Goal: Navigation & Orientation: Find specific page/section

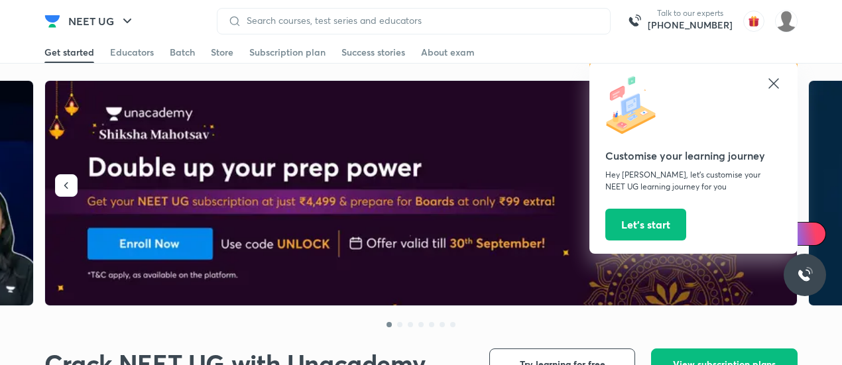
click at [776, 81] on icon at bounding box center [773, 83] width 10 height 10
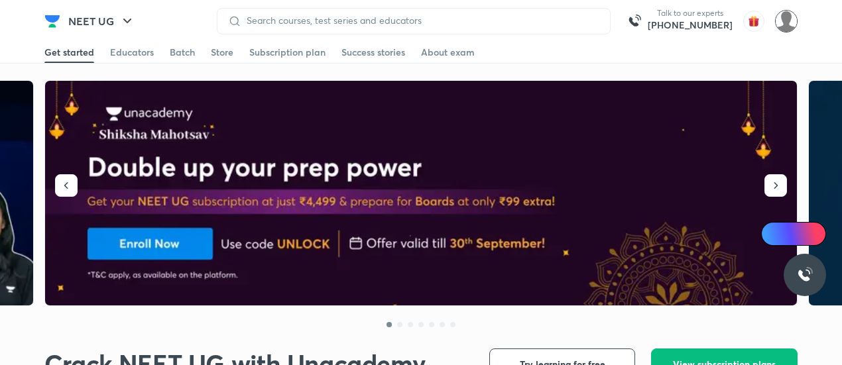
click at [790, 20] on img at bounding box center [786, 21] width 23 height 23
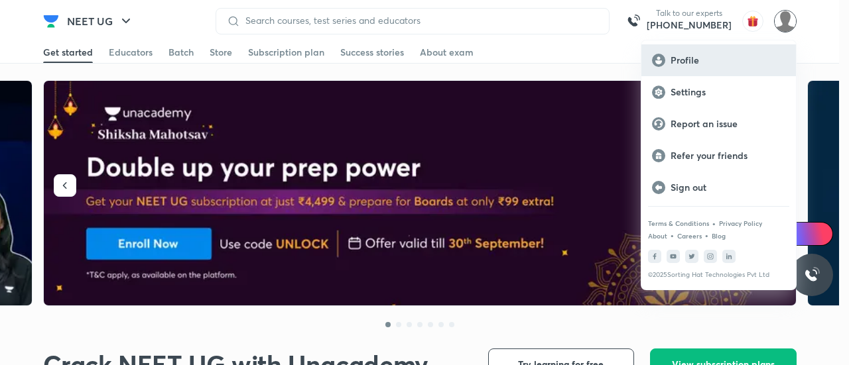
click at [703, 60] on p "Profile" at bounding box center [727, 60] width 115 height 12
